Goal: Entertainment & Leisure: Consume media (video, audio)

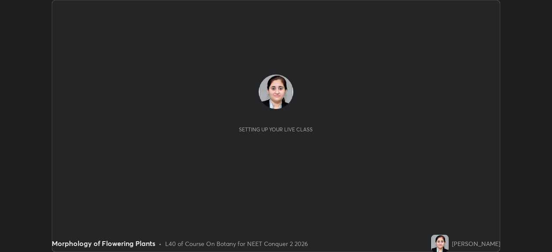
scroll to position [252, 552]
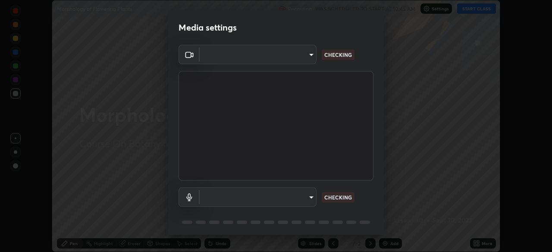
type input "718deecf834a2402e9859888758a2701a1d92989cf10273566d2a6ce3300f65d"
type input "a75359b4f40e144b74a4853d299cb10942348b3e6b3f88c79c501693e4cedbc6"
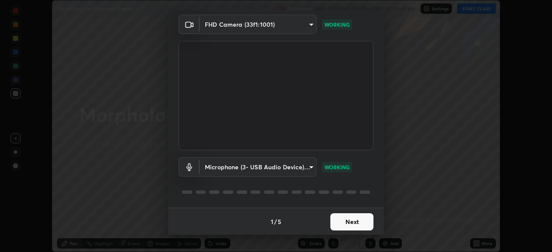
click at [341, 223] on button "Next" at bounding box center [352, 222] width 43 height 17
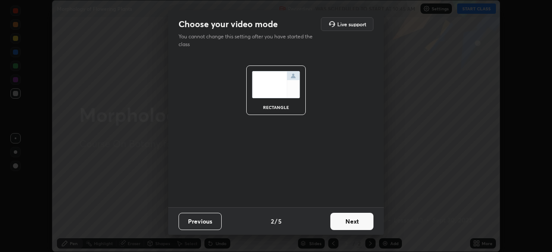
scroll to position [0, 0]
click at [341, 225] on button "Next" at bounding box center [352, 221] width 43 height 17
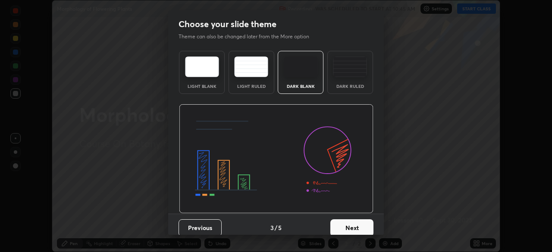
click at [340, 224] on button "Next" at bounding box center [352, 228] width 43 height 17
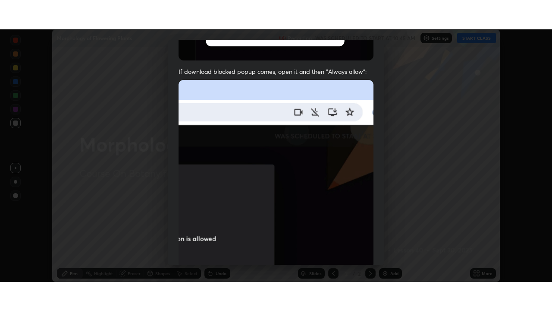
scroll to position [206, 0]
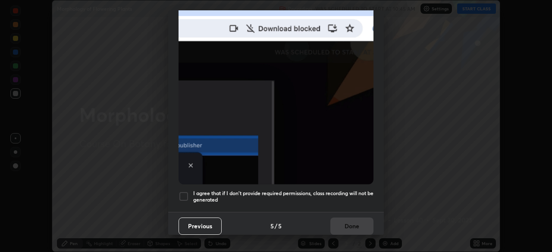
click at [186, 192] on div at bounding box center [184, 197] width 10 height 10
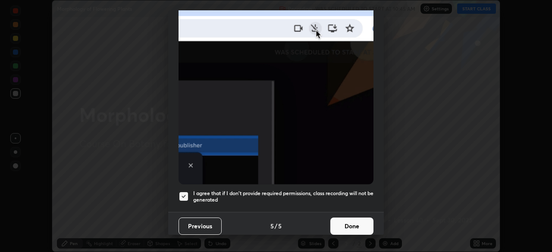
click at [343, 219] on button "Done" at bounding box center [352, 226] width 43 height 17
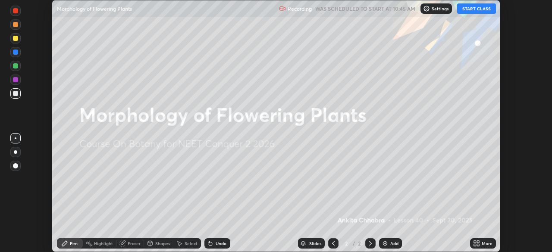
click at [472, 10] on button "START CLASS" at bounding box center [476, 8] width 39 height 10
click at [484, 244] on div "More" at bounding box center [487, 244] width 11 height 4
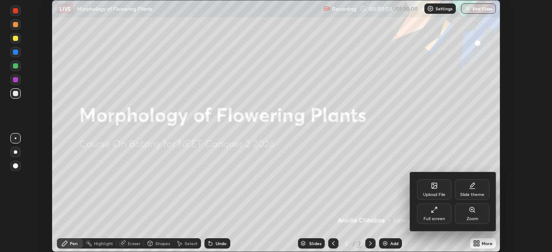
click at [440, 219] on div "Full screen" at bounding box center [435, 219] width 22 height 4
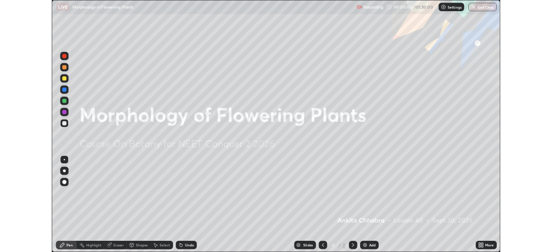
scroll to position [311, 552]
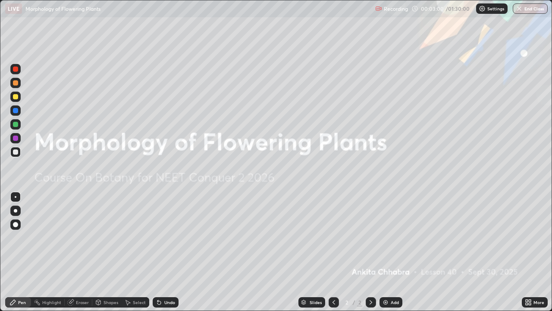
click at [527, 252] on icon at bounding box center [527, 304] width 2 height 2
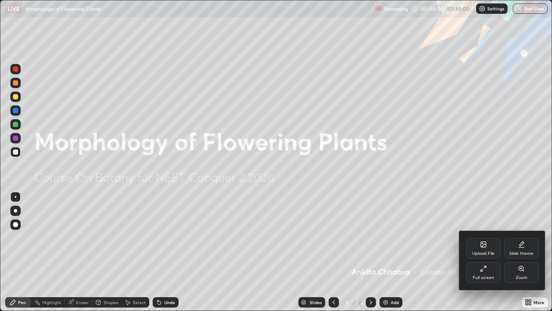
click at [482, 252] on div "Full screen" at bounding box center [484, 277] width 22 height 4
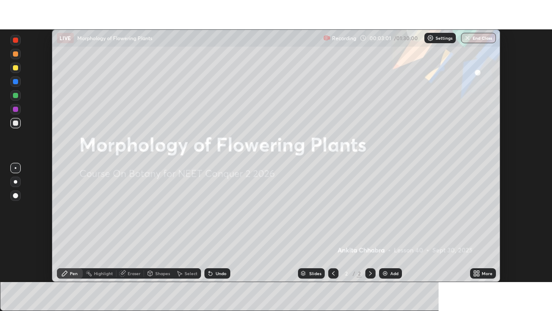
scroll to position [42901, 42601]
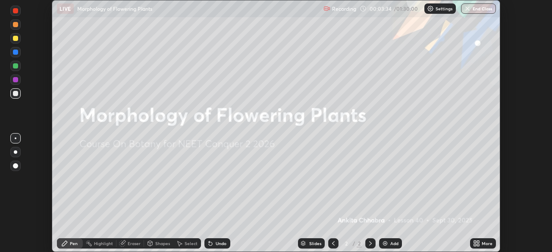
click at [388, 243] on img at bounding box center [385, 243] width 7 height 7
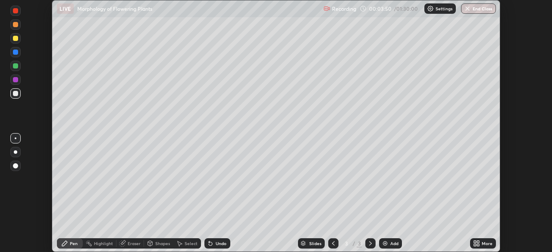
click at [479, 243] on icon at bounding box center [478, 242] width 2 height 2
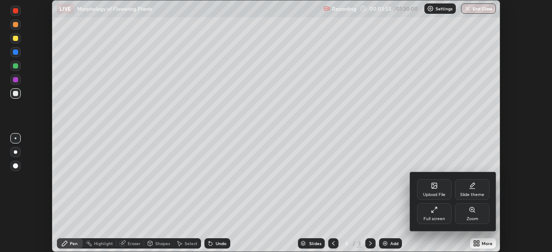
click at [427, 192] on div "Upload File" at bounding box center [434, 190] width 35 height 21
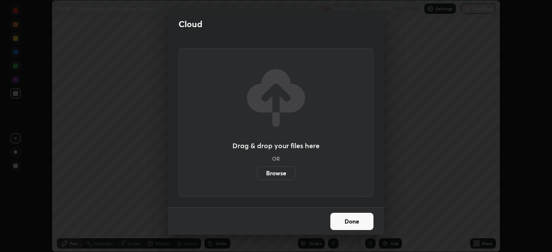
click at [290, 173] on label "Browse" at bounding box center [276, 174] width 38 height 14
click at [257, 173] on input "Browse" at bounding box center [257, 174] width 0 height 14
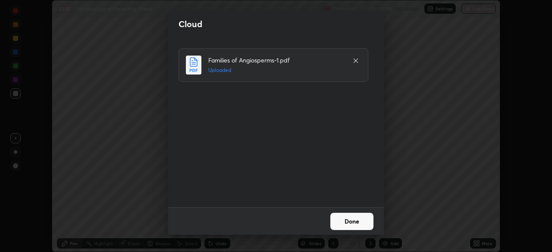
click at [360, 223] on button "Done" at bounding box center [352, 221] width 43 height 17
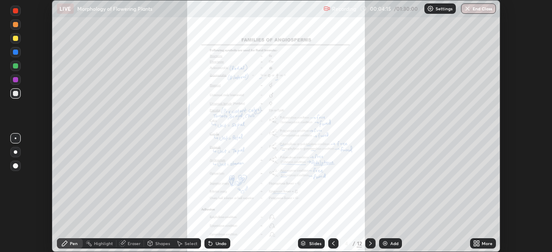
click at [369, 243] on icon at bounding box center [370, 243] width 7 height 7
click at [370, 241] on icon at bounding box center [370, 243] width 7 height 7
click at [487, 244] on div "More" at bounding box center [487, 244] width 11 height 4
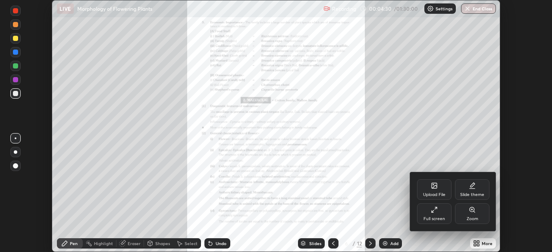
click at [470, 217] on div "Zoom" at bounding box center [473, 219] width 12 height 4
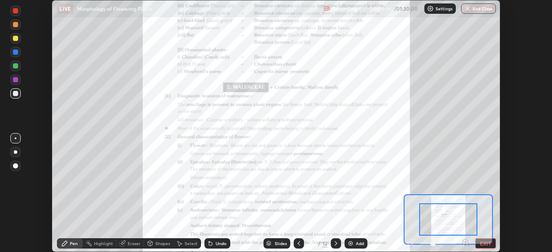
click at [485, 244] on button "EXIT" at bounding box center [486, 244] width 21 height 10
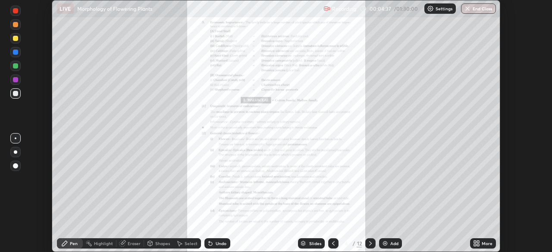
click at [482, 243] on div "More" at bounding box center [483, 244] width 26 height 10
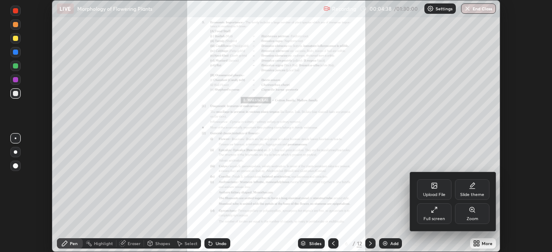
click at [434, 214] on div "Full screen" at bounding box center [434, 214] width 35 height 21
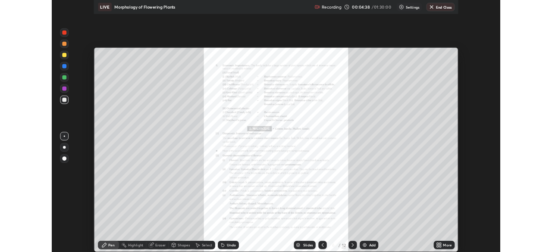
scroll to position [311, 552]
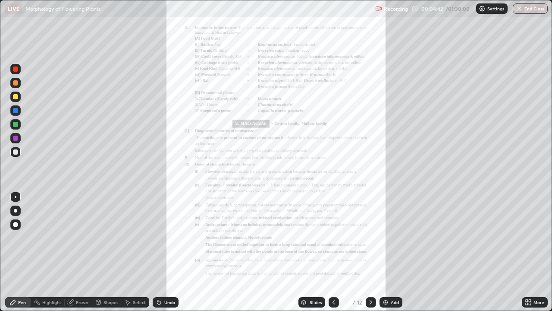
click at [526, 252] on icon at bounding box center [528, 302] width 7 height 7
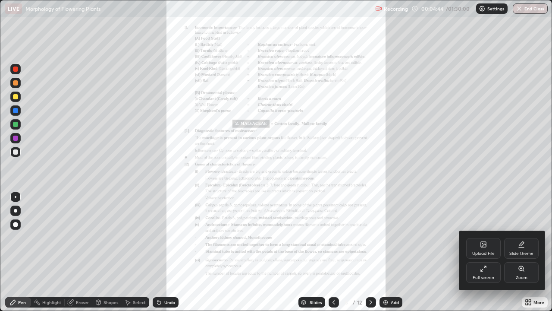
click at [511, 252] on div "Zoom" at bounding box center [521, 272] width 35 height 21
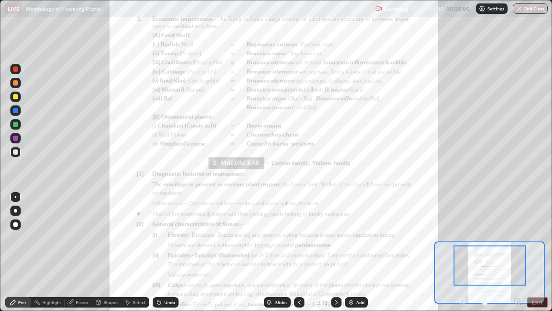
click at [532, 252] on button "EXIT" at bounding box center [537, 302] width 21 height 10
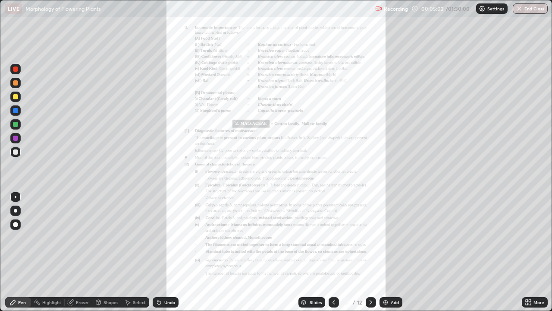
click at [334, 252] on icon at bounding box center [334, 302] width 7 height 7
click at [333, 252] on icon at bounding box center [334, 302] width 7 height 7
click at [334, 252] on icon at bounding box center [334, 302] width 3 height 4
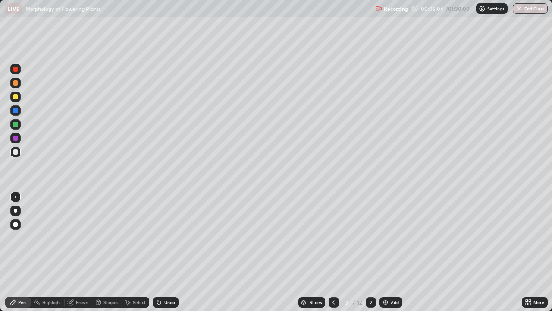
click at [370, 252] on icon at bounding box center [371, 302] width 7 height 7
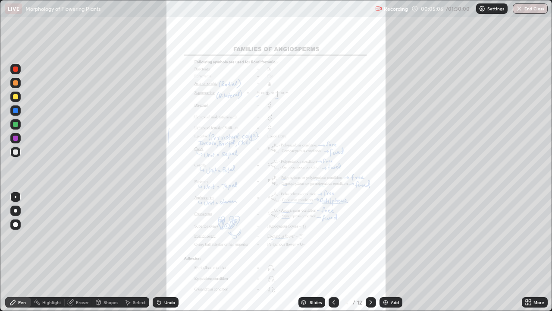
click at [533, 252] on div "More" at bounding box center [535, 302] width 26 height 10
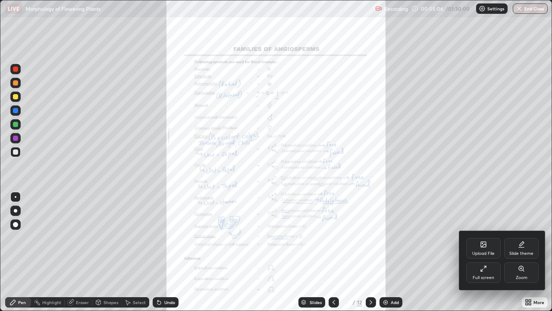
click at [490, 252] on div "Full screen" at bounding box center [483, 272] width 35 height 21
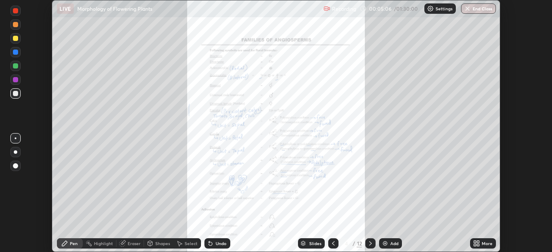
scroll to position [42901, 42601]
